Goal: Feedback & Contribution: Submit feedback/report problem

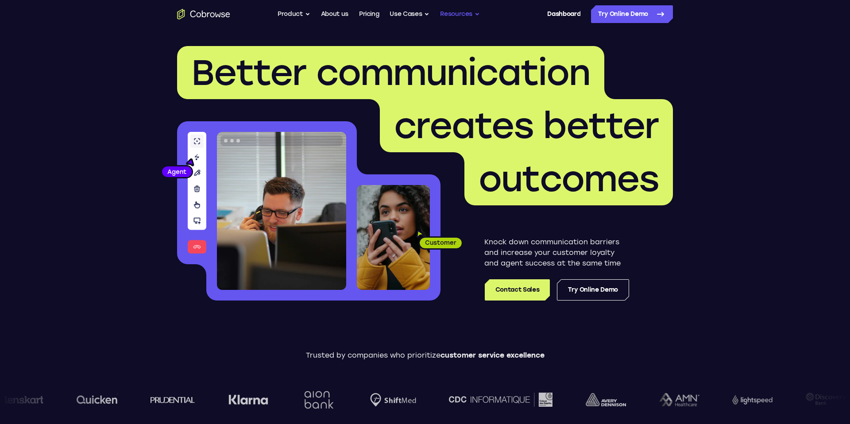
click at [473, 15] on button "Resources" at bounding box center [460, 14] width 40 height 18
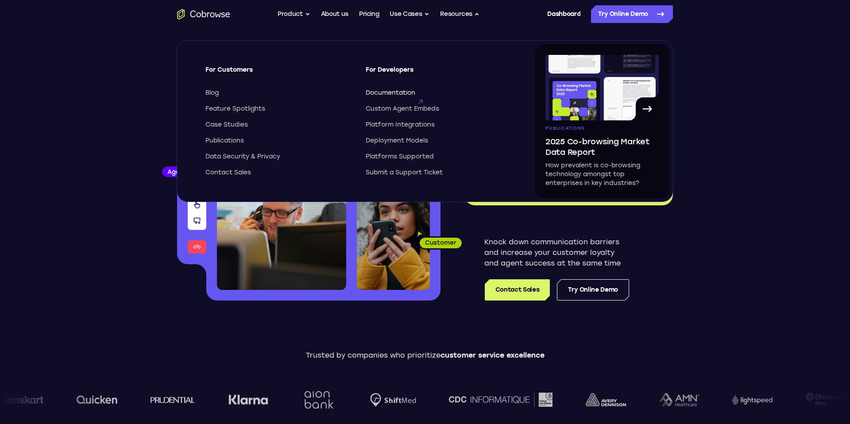
click at [380, 90] on span "Documentation" at bounding box center [391, 93] width 50 height 9
click at [404, 113] on span "Custom Agent Embeds" at bounding box center [403, 109] width 74 height 9
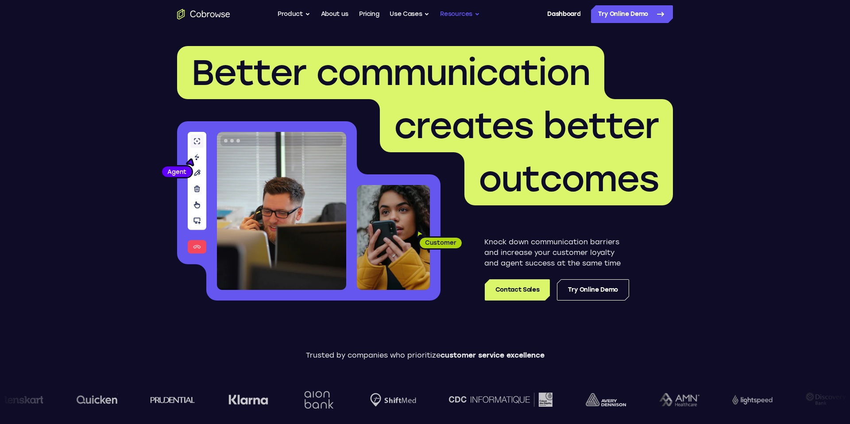
click at [474, 14] on button "Resources" at bounding box center [460, 14] width 40 height 18
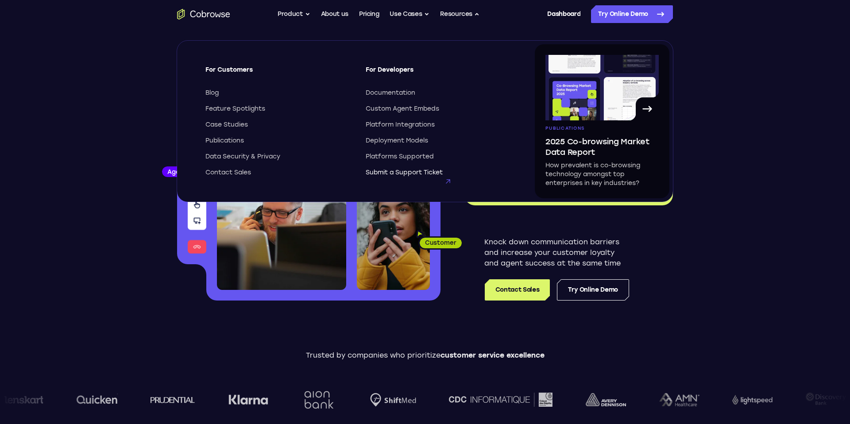
click at [424, 170] on span "Submit a Support Ticket" at bounding box center [404, 172] width 77 height 9
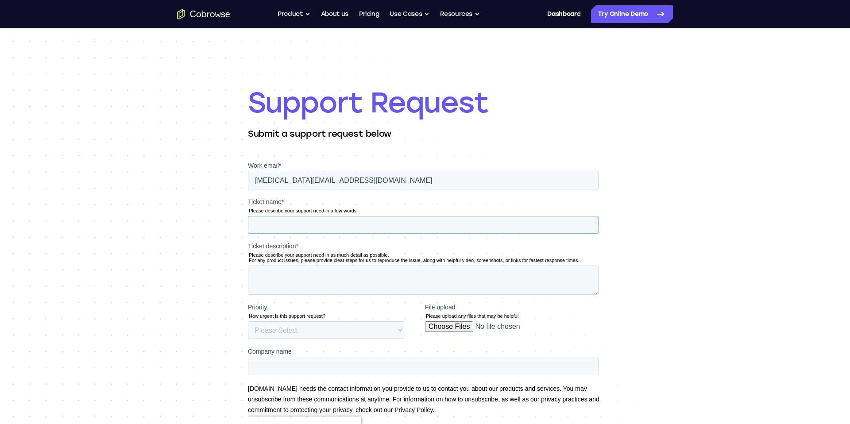
click at [374, 221] on input "Ticket name *" at bounding box center [423, 225] width 351 height 18
type input "Issue with creating paid account"
click at [557, 278] on textarea "Ticket description *" at bounding box center [423, 280] width 351 height 29
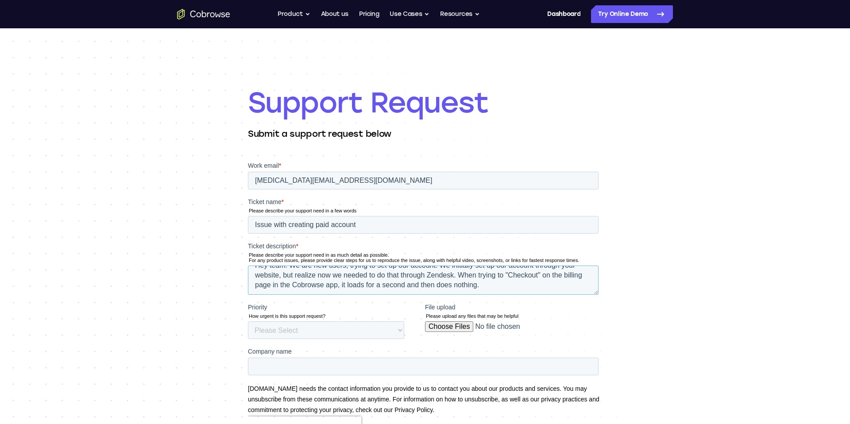
scroll to position [24, 0]
type textarea "Hey team! We are new users, trying to set up our account. We initially set up o…"
click at [352, 341] on fieldset "Priority How urgent is this support request? Please Select Low Medium High File…" at bounding box center [425, 325] width 354 height 44
click at [362, 326] on select "Please Select Low Medium High" at bounding box center [326, 330] width 156 height 18
click at [493, 280] on textarea "Hey team! We are new users, trying to set up our account. We initially set up o…" at bounding box center [423, 280] width 351 height 29
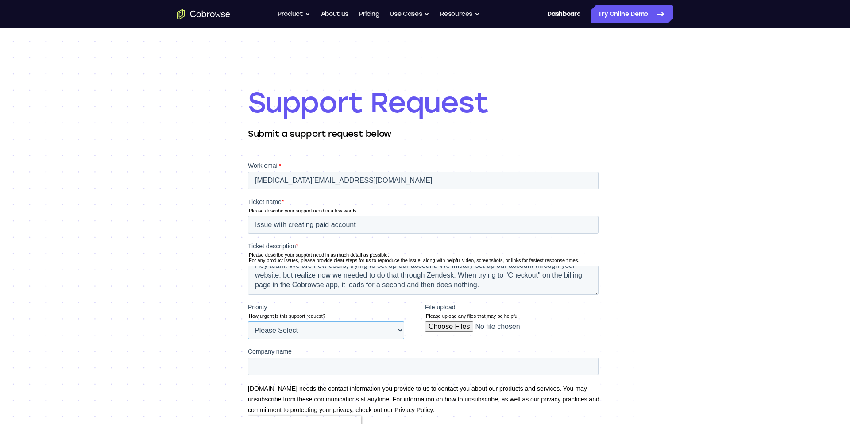
click at [369, 331] on select "Please Select Low Medium High" at bounding box center [326, 330] width 156 height 18
select select "HIGH"
click at [248, 321] on select "Please Select Low Medium High" at bounding box center [326, 330] width 156 height 18
click at [483, 345] on fieldset "Priority How urgent is this support request? Please Select Low Medium High File…" at bounding box center [425, 325] width 354 height 44
click at [432, 289] on textarea "Hey team! We are new users, trying to set up our account. We initially set up o…" at bounding box center [423, 280] width 351 height 29
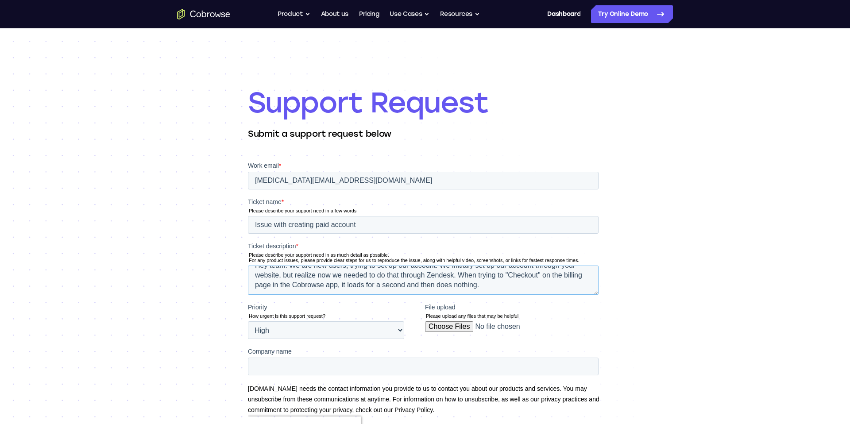
click at [495, 275] on textarea "Hey team! We are new users, trying to set up our account. We initially set up o…" at bounding box center [423, 280] width 351 height 29
type textarea "Hey team! We are new users, trying to set up our account. We initially set up o…"
click at [329, 363] on input "Company name" at bounding box center [423, 367] width 351 height 18
paste input "boldapps.zendesk.com"
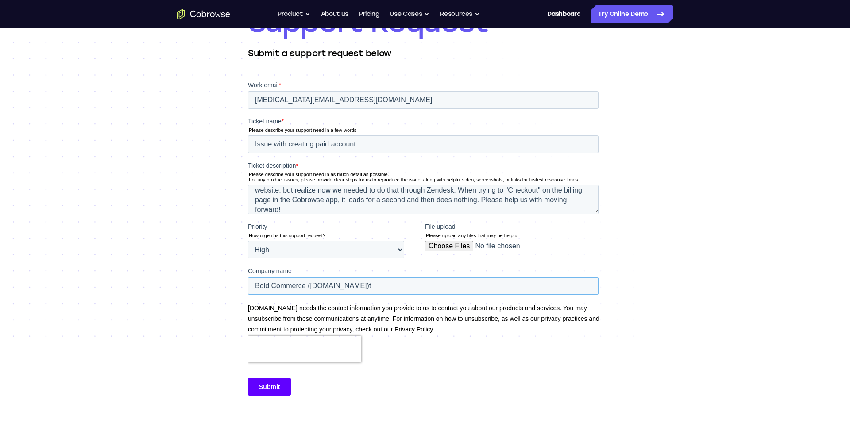
scroll to position [162, 0]
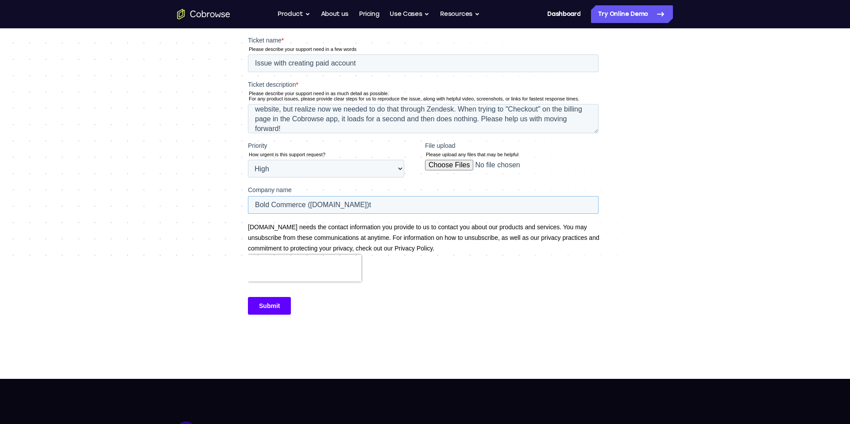
type input "Bold Commerce (boldapps.zendesk.com)t"
click at [274, 309] on input "Submit" at bounding box center [269, 306] width 43 height 18
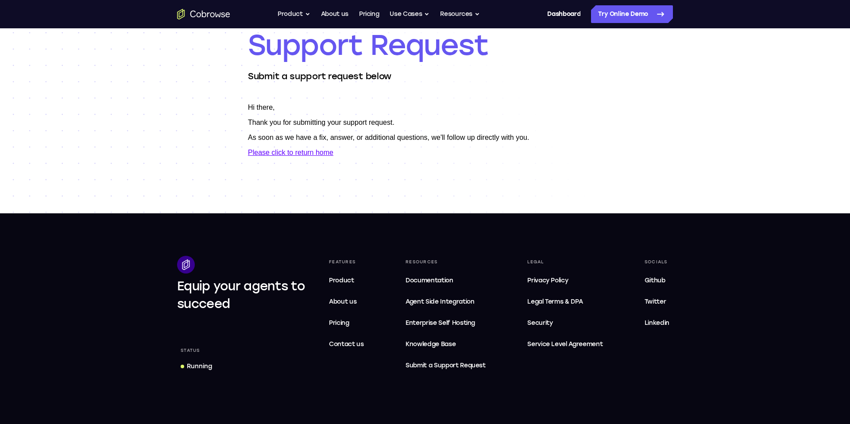
scroll to position [0, 0]
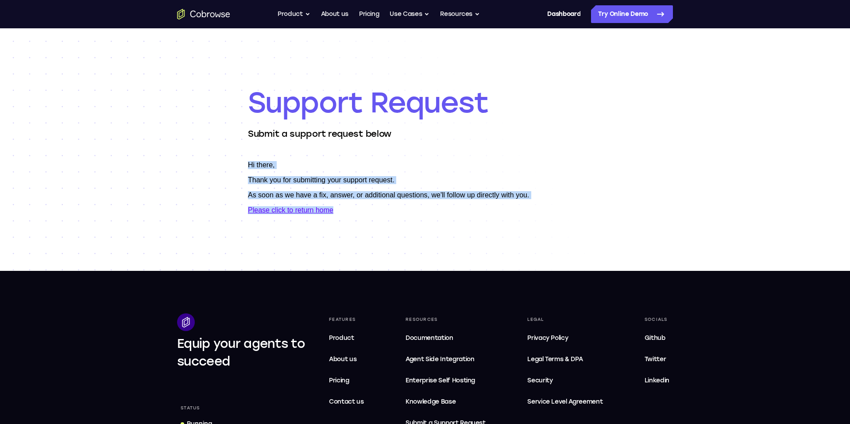
drag, startPoint x: 410, startPoint y: 211, endPoint x: 400, endPoint y: 159, distance: 52.3
click at [400, 161] on html "Hi there, Thank you for submitting your support request. As soon as we have a f…" at bounding box center [425, 191] width 354 height 60
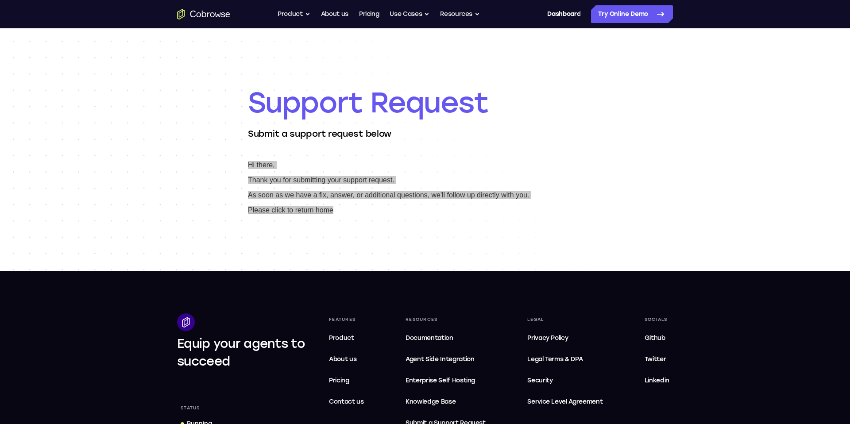
click at [472, 242] on div "Support Request Submit a support request below" at bounding box center [425, 149] width 354 height 243
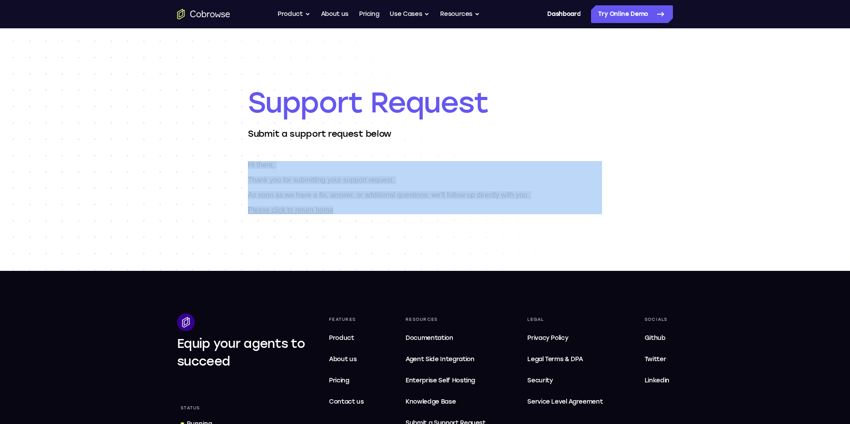
click at [472, 242] on div "Support Request Submit a support request below" at bounding box center [425, 149] width 354 height 243
click at [708, 101] on div "Support Request Submit a support request below" at bounding box center [425, 149] width 850 height 243
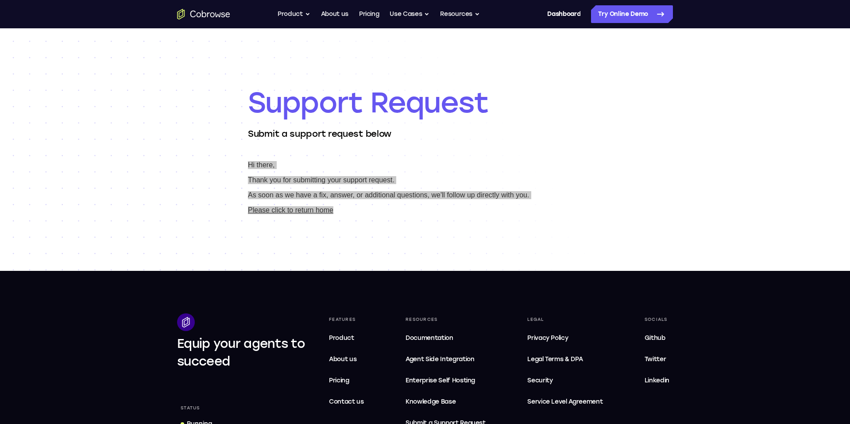
click at [708, 101] on div "Support Request Submit a support request below" at bounding box center [425, 149] width 850 height 243
click at [652, 100] on div "Support Request Submit a support request below" at bounding box center [425, 149] width 850 height 243
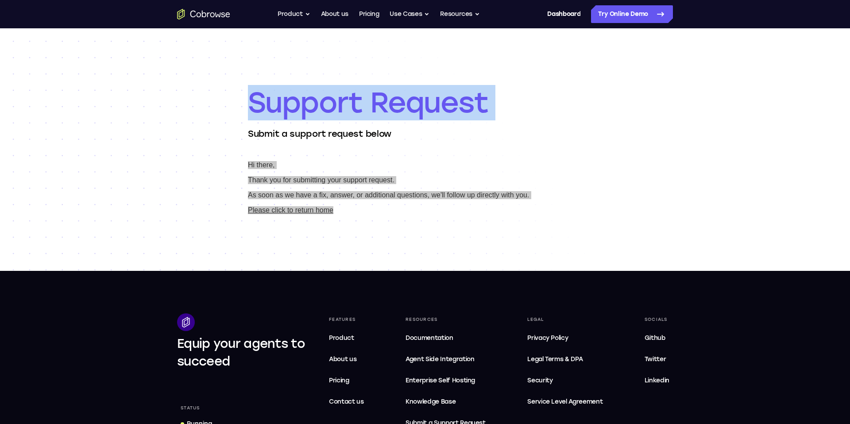
click at [652, 100] on div "Support Request Submit a support request below" at bounding box center [425, 149] width 850 height 243
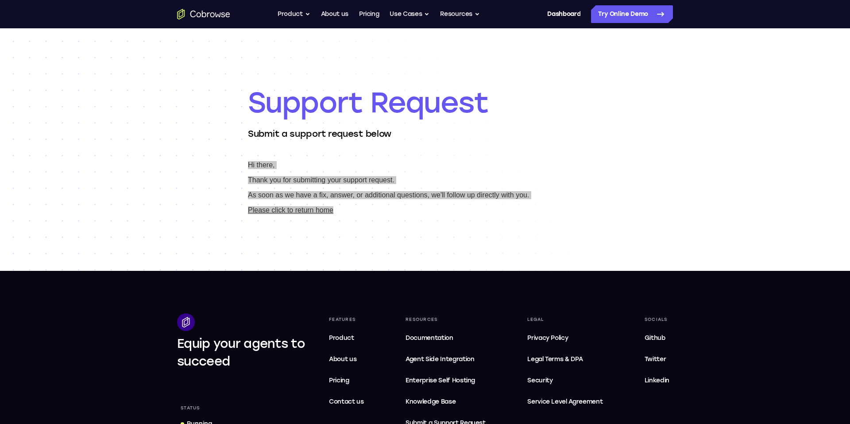
click at [549, 41] on div "Support Request Submit a support request below" at bounding box center [425, 149] width 354 height 243
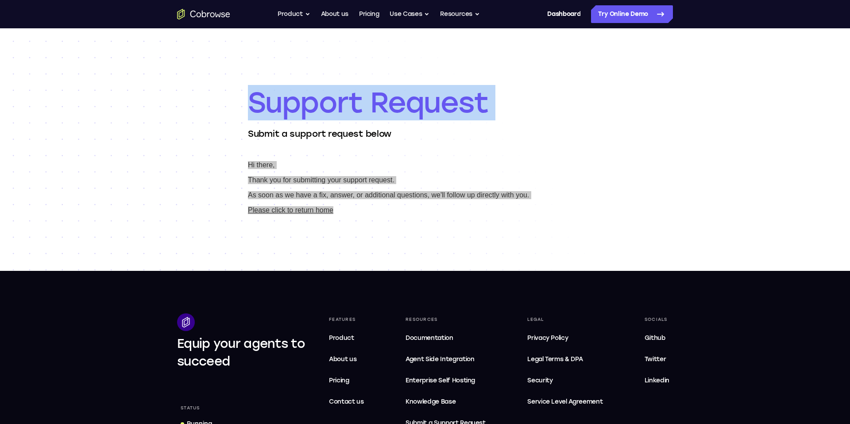
click at [549, 41] on div "Support Request Submit a support request below" at bounding box center [425, 149] width 354 height 243
